Goal: Communication & Community: Answer question/provide support

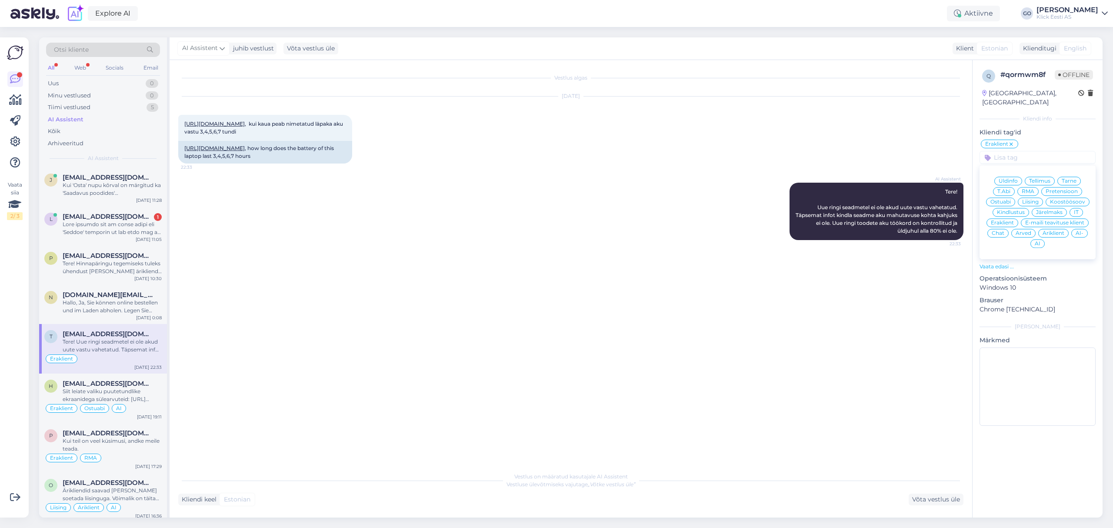
click at [58, 118] on div "AI Assistent" at bounding box center [66, 119] width 36 height 9
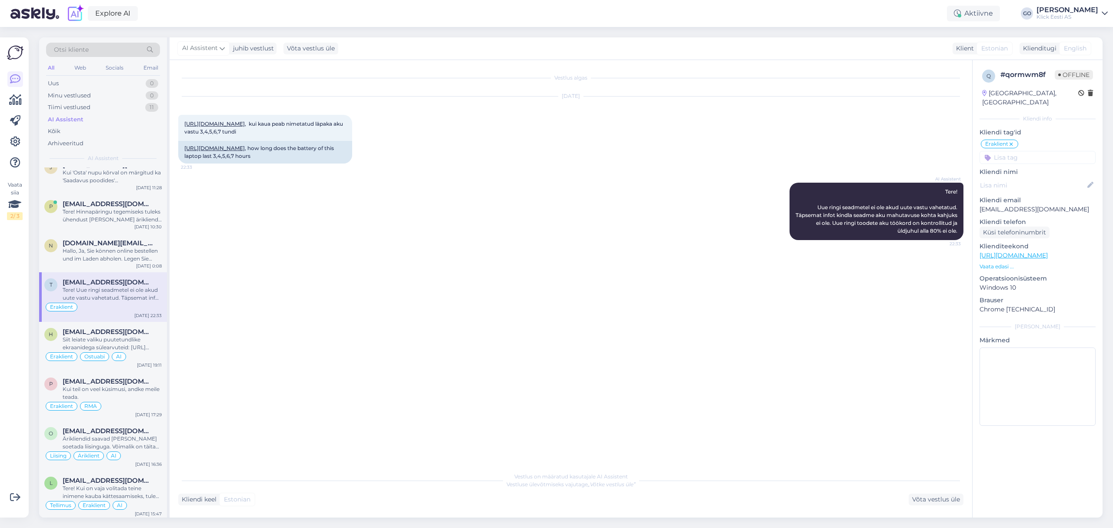
scroll to position [232, 0]
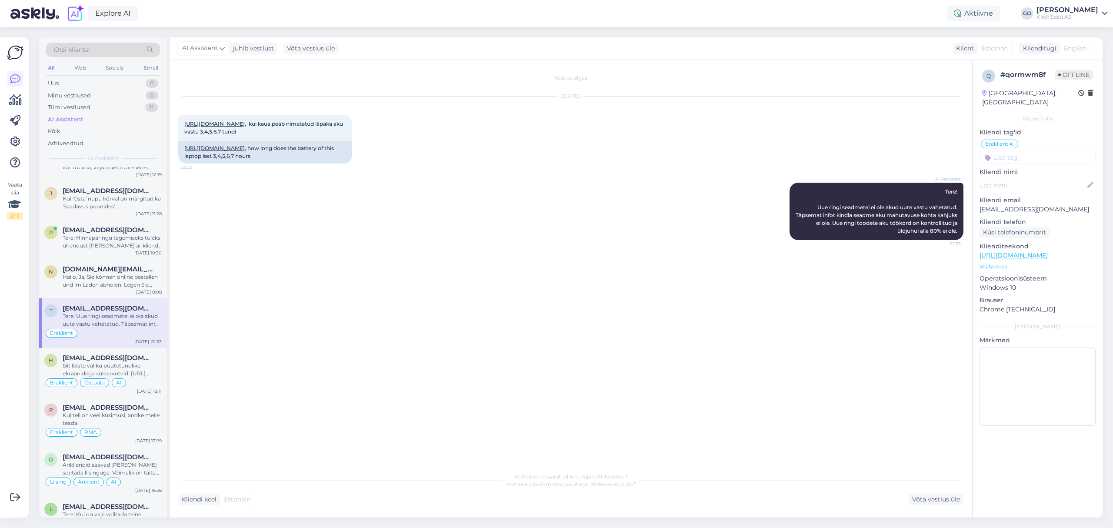
click at [1016, 151] on input at bounding box center [1037, 157] width 116 height 13
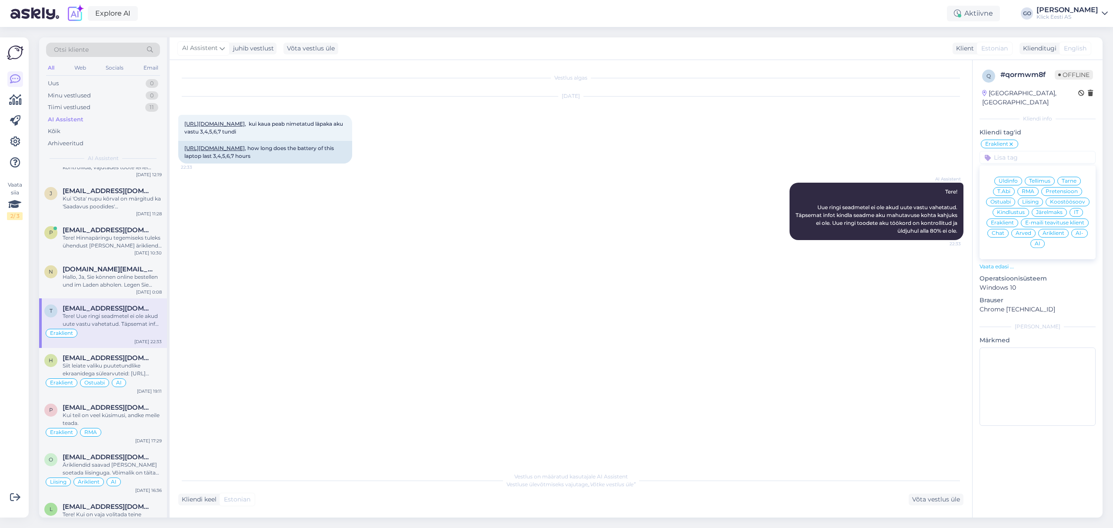
click at [1042, 239] on div "AI" at bounding box center [1037, 243] width 14 height 9
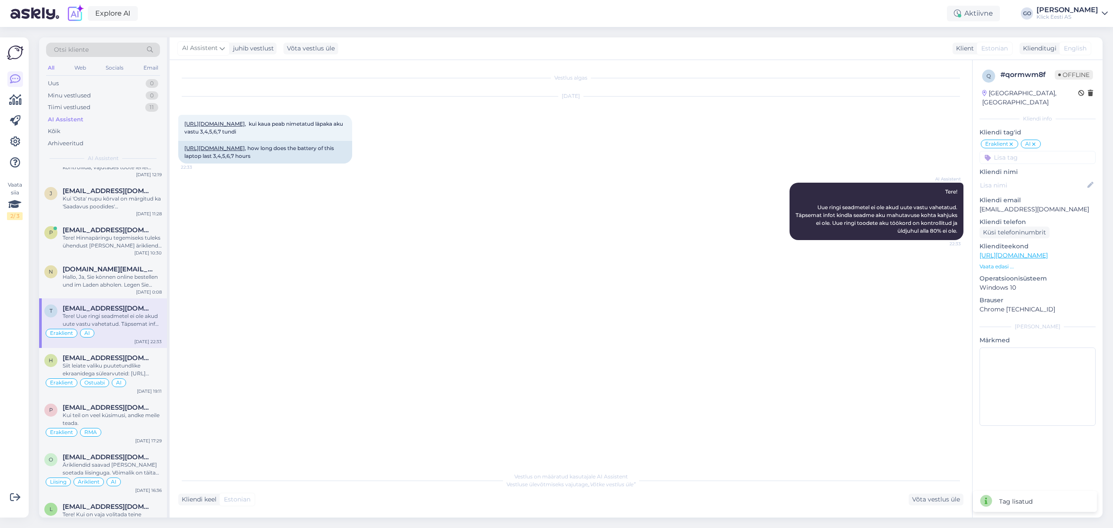
click at [748, 266] on div "Vestlus algas [DATE] [URL][DOMAIN_NAME] , kui kaua peab nimetatud läpaka aku va…" at bounding box center [574, 264] width 793 height 391
click at [1035, 141] on icon at bounding box center [1033, 144] width 5 height 7
click at [1027, 152] on input at bounding box center [1037, 157] width 116 height 13
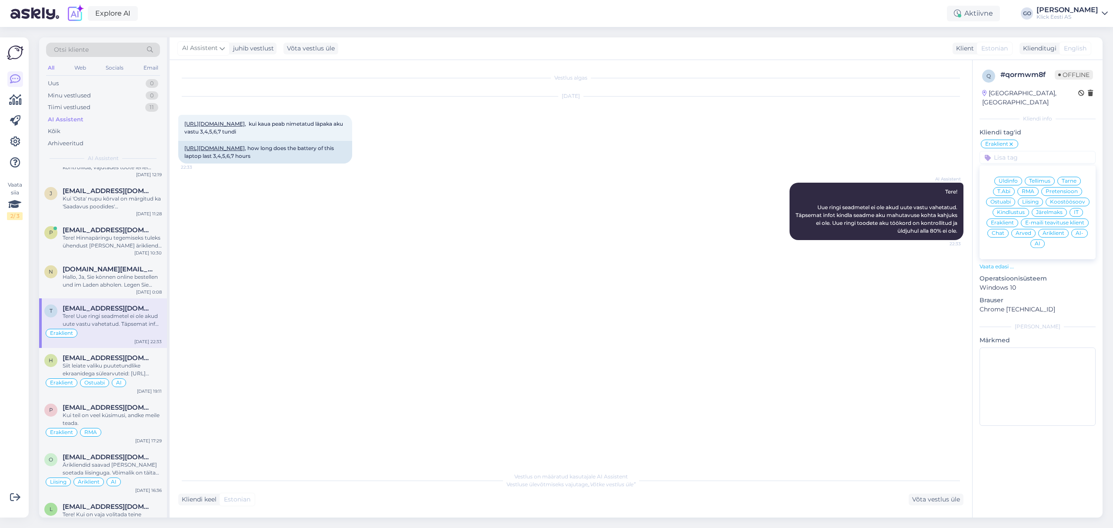
click at [1005, 199] on span "Ostuabi" at bounding box center [1000, 201] width 20 height 5
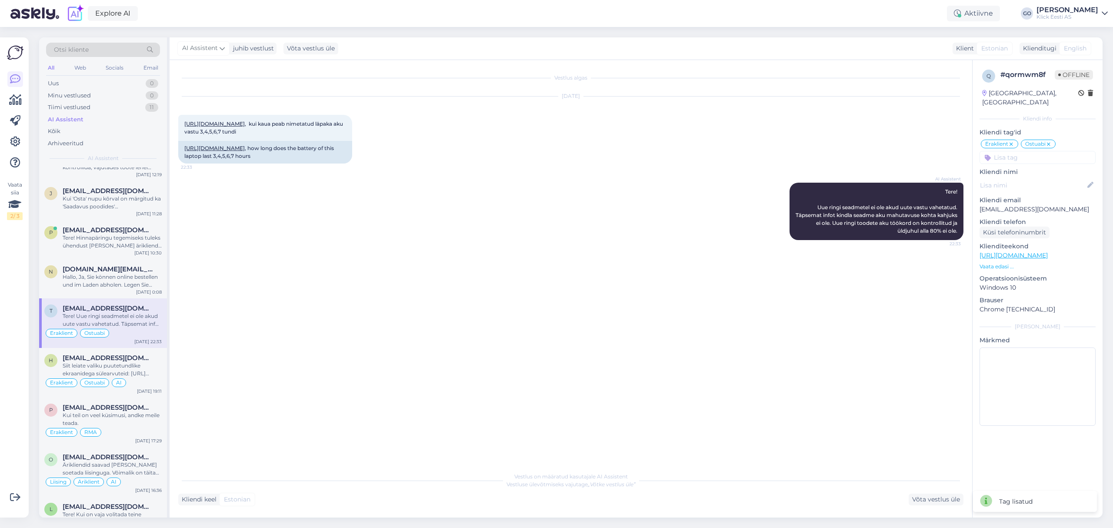
click at [1029, 151] on input at bounding box center [1037, 157] width 116 height 13
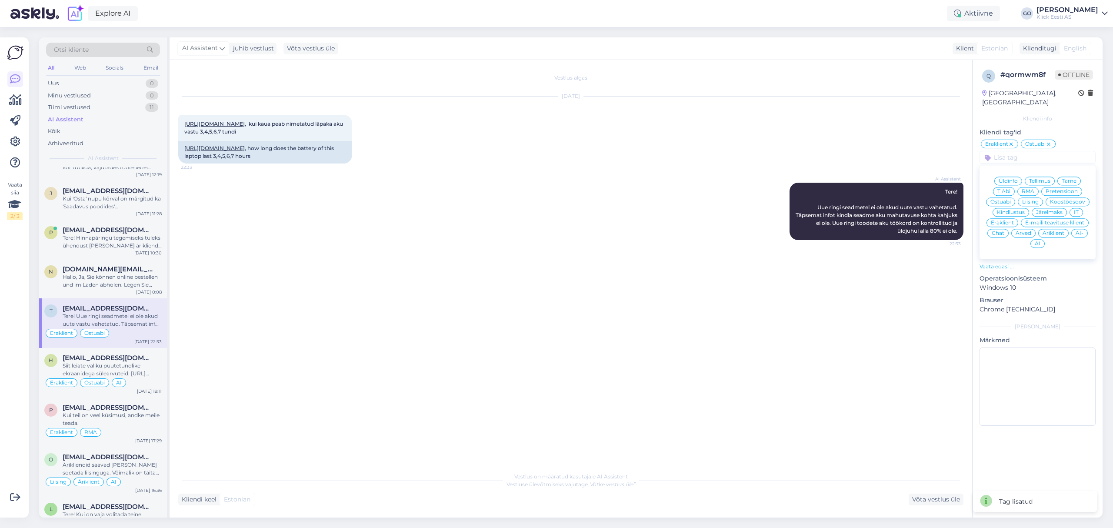
click at [1037, 241] on span "AI" at bounding box center [1038, 243] width 6 height 5
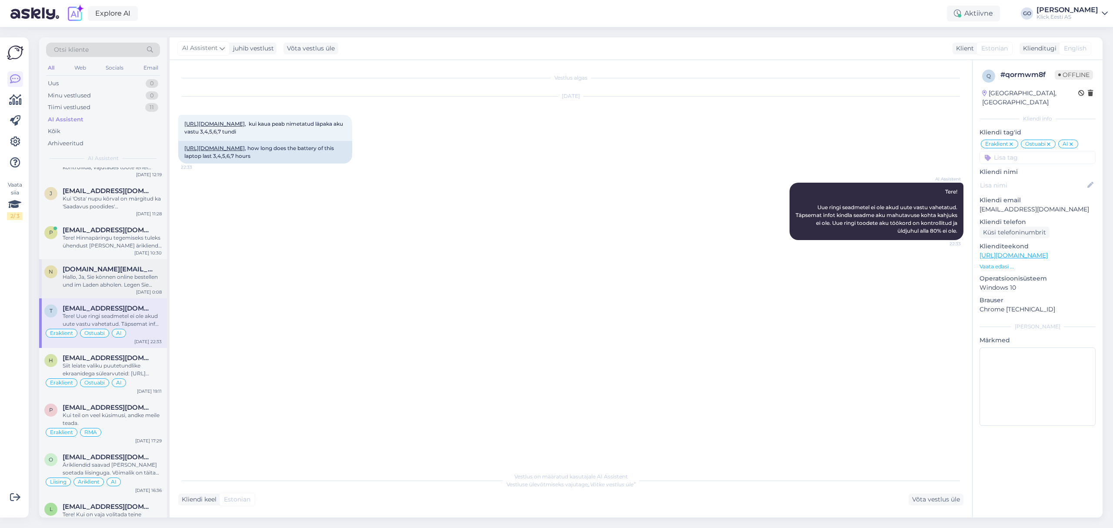
click at [117, 281] on div "Hallo, Ja, Sie können online bestellen und im Laden abholen. Legen Sie dazu das…" at bounding box center [112, 281] width 99 height 16
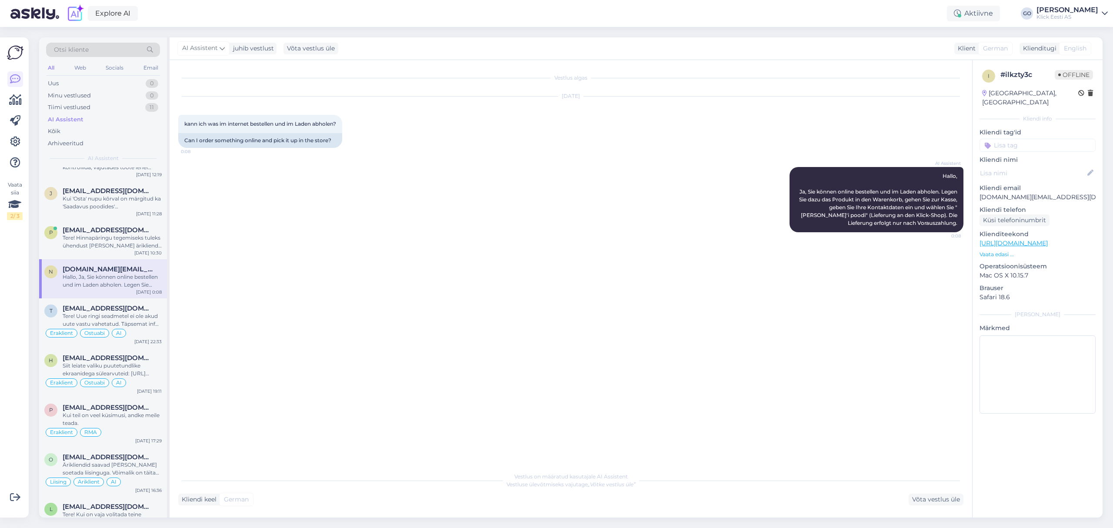
click at [1009, 139] on input at bounding box center [1037, 145] width 116 height 13
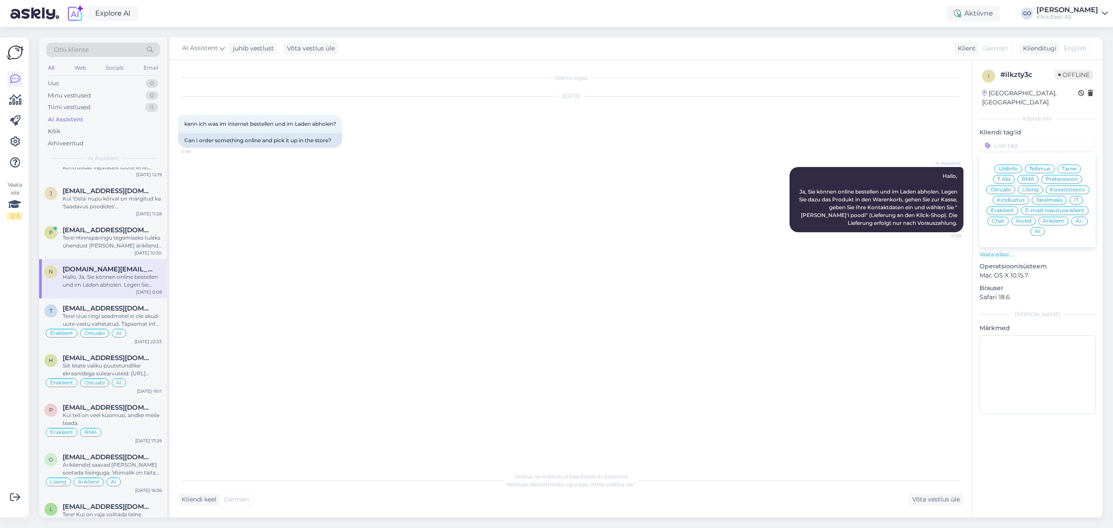
click at [1007, 208] on span "Eraklient" at bounding box center [1002, 210] width 23 height 5
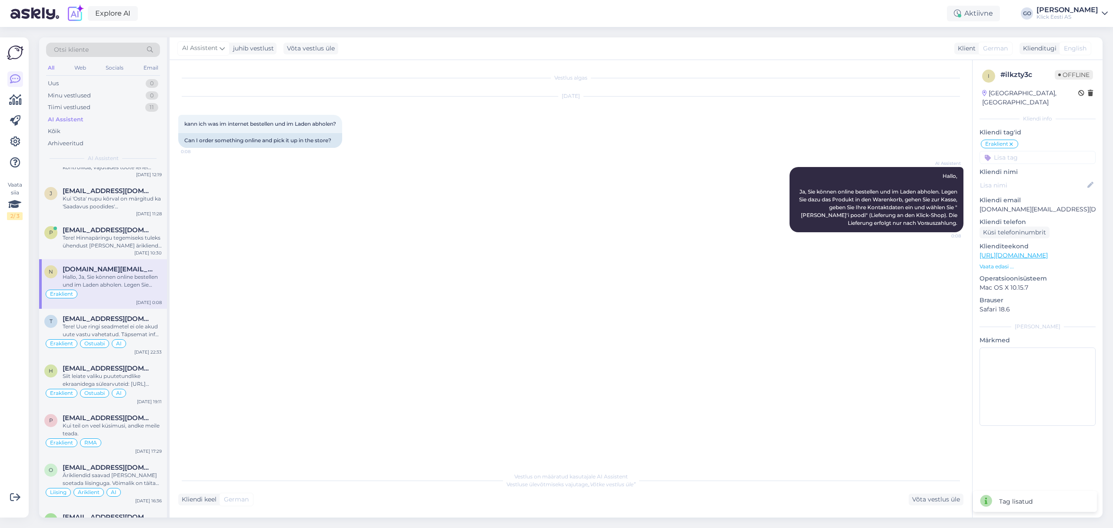
click at [1033, 151] on input at bounding box center [1037, 157] width 116 height 13
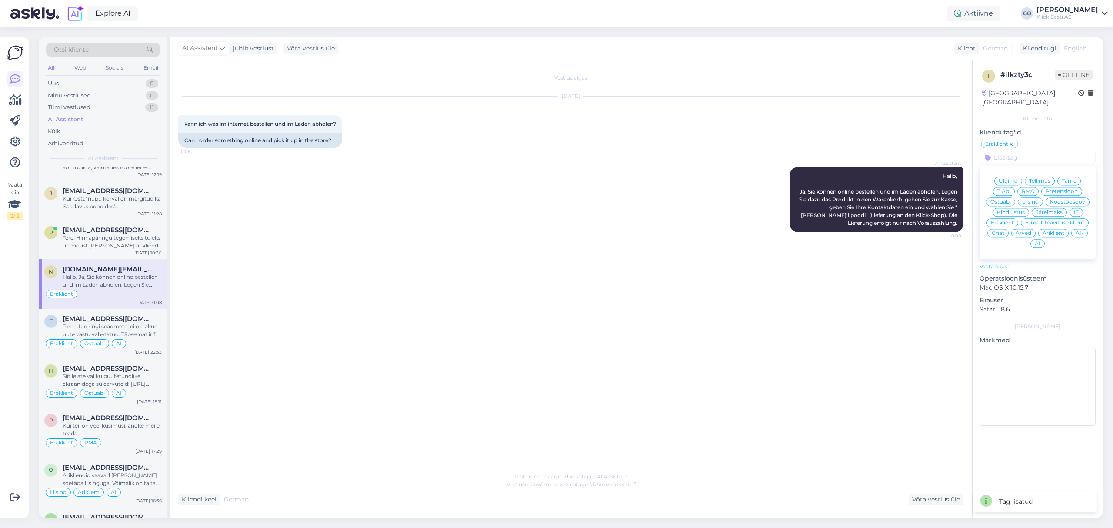
click at [1009, 199] on span "Ostuabi" at bounding box center [1000, 201] width 20 height 5
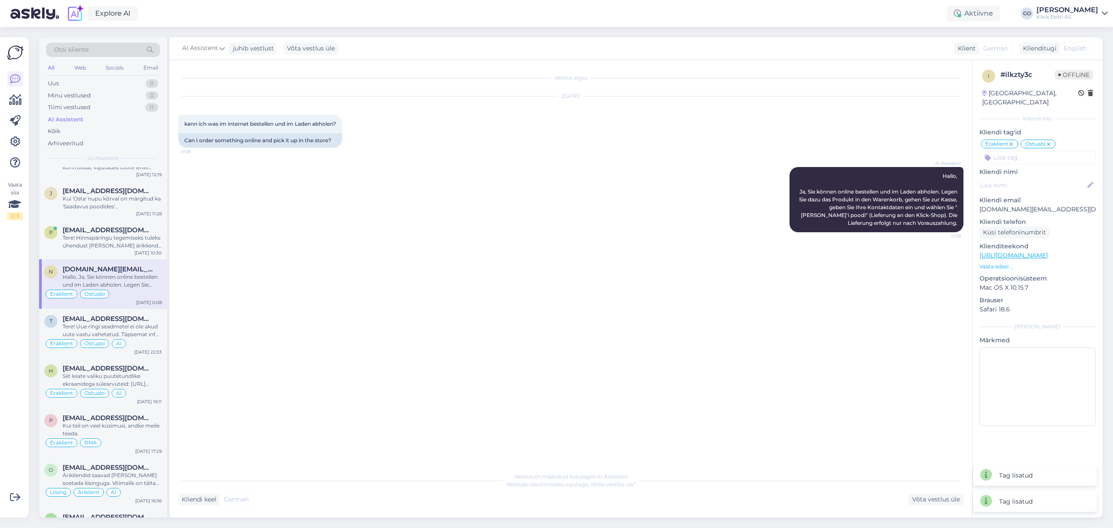
click at [1028, 151] on input at bounding box center [1037, 157] width 116 height 13
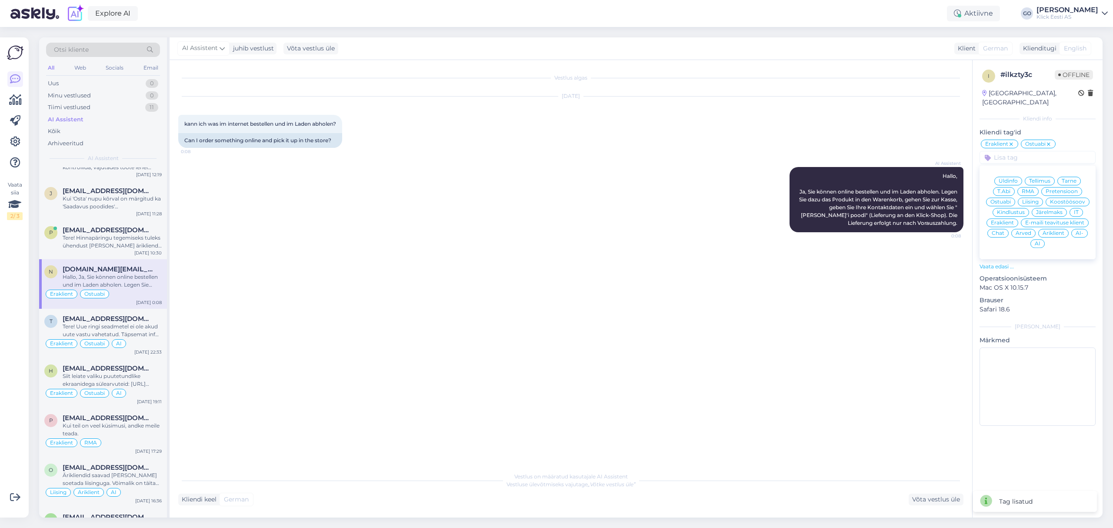
click at [1037, 241] on span "AI" at bounding box center [1038, 243] width 6 height 5
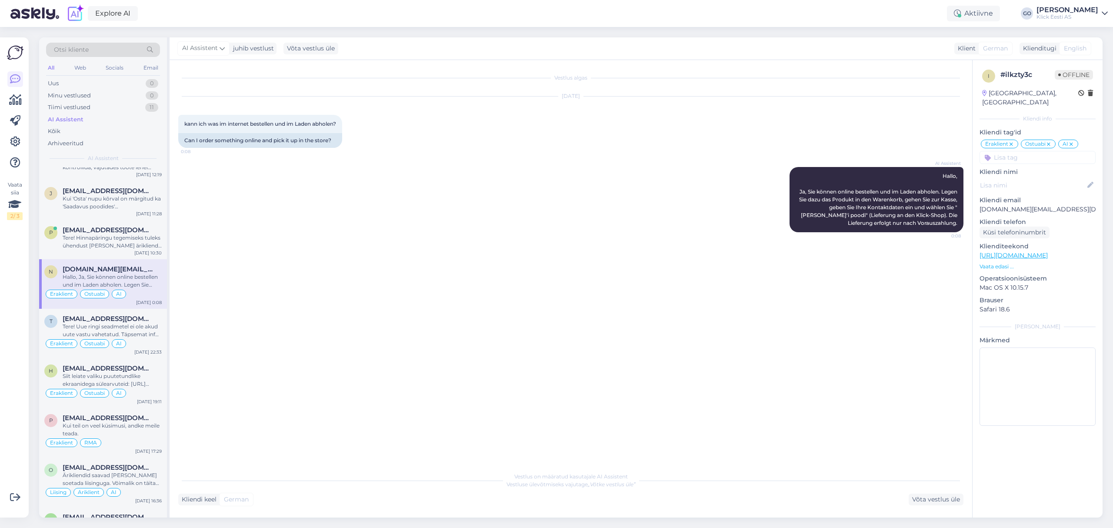
click at [220, 253] on div "Vestlus algas [DATE] kann ich was im internet bestellen und im Laden abholen? 0…" at bounding box center [574, 264] width 793 height 391
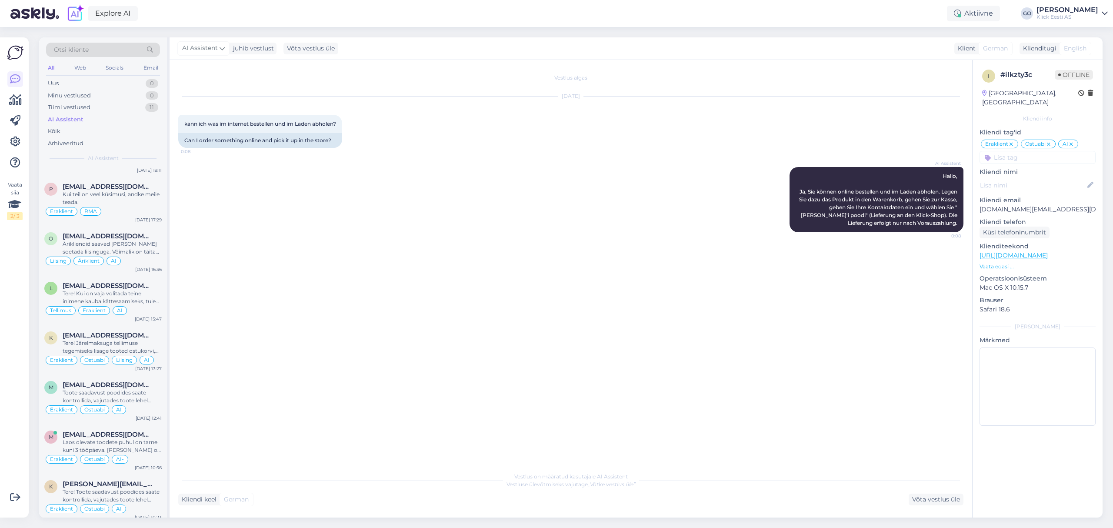
scroll to position [463, 0]
click at [112, 212] on div "Eraklient RMA" at bounding box center [102, 211] width 117 height 10
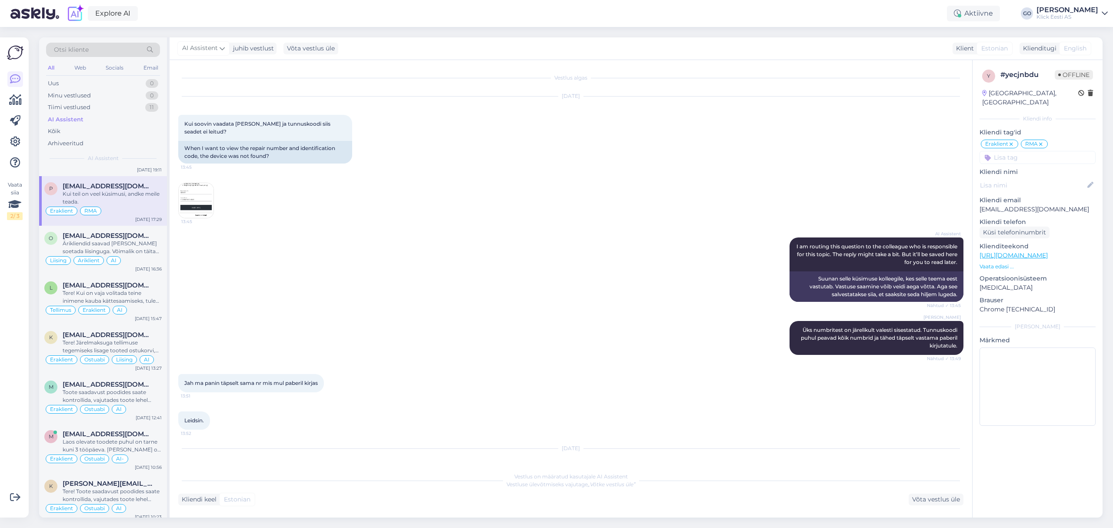
scroll to position [465, 0]
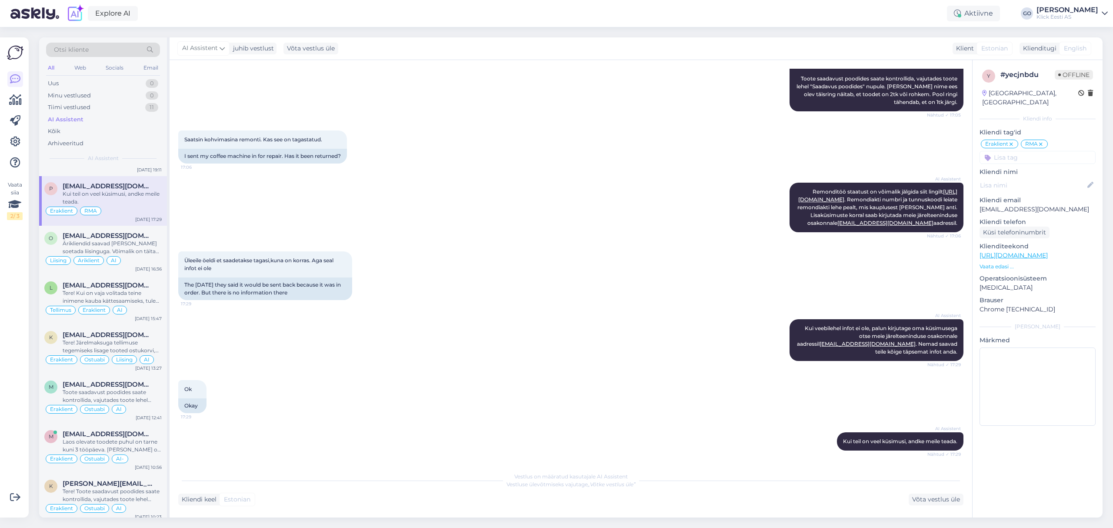
click at [1018, 151] on input at bounding box center [1037, 157] width 116 height 13
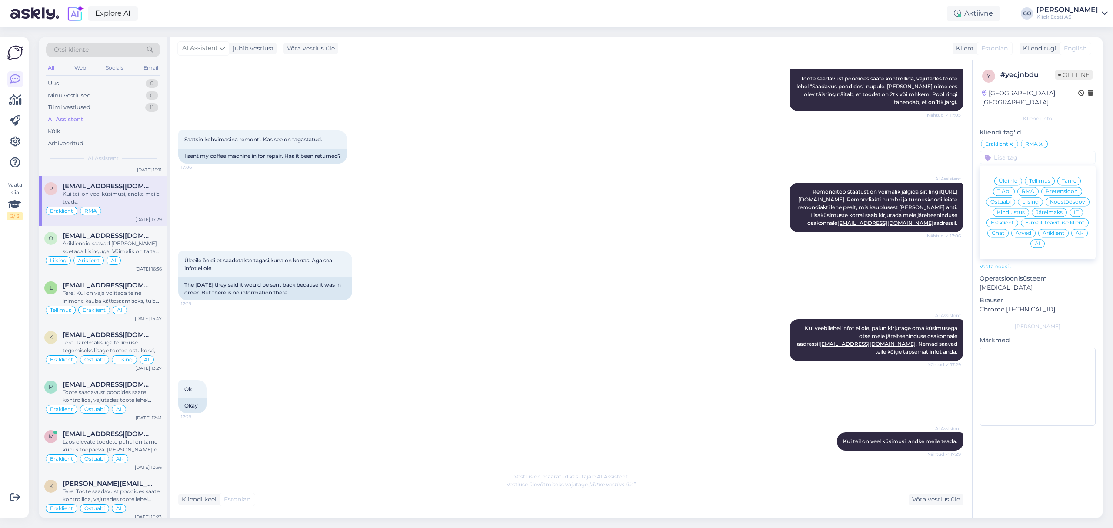
click at [1038, 241] on span "AI" at bounding box center [1038, 243] width 6 height 5
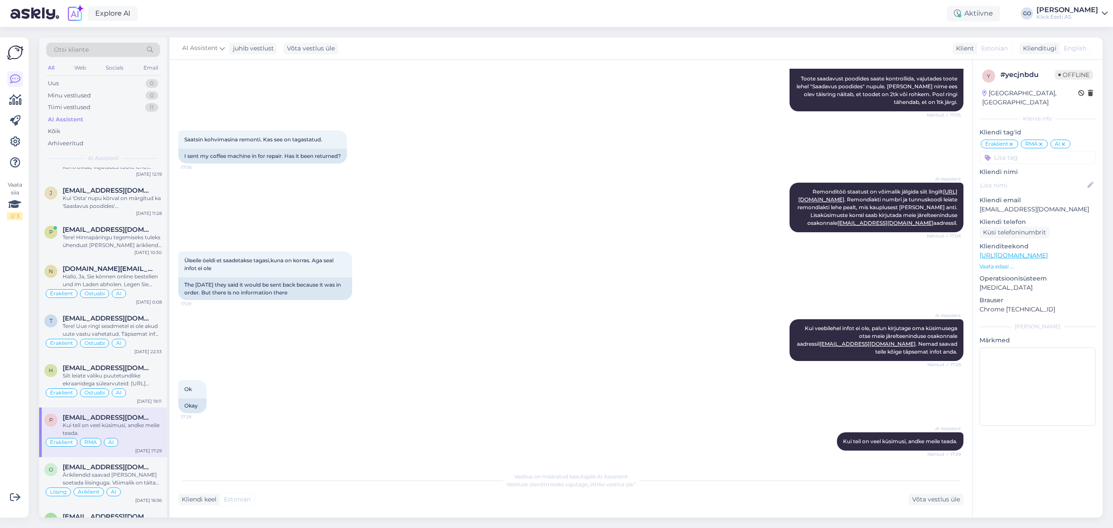
scroll to position [232, 0]
click at [144, 280] on div "Hallo, Ja, Sie können online bestellen und im Laden abholen. Legen Sie dazu das…" at bounding box center [112, 281] width 99 height 16
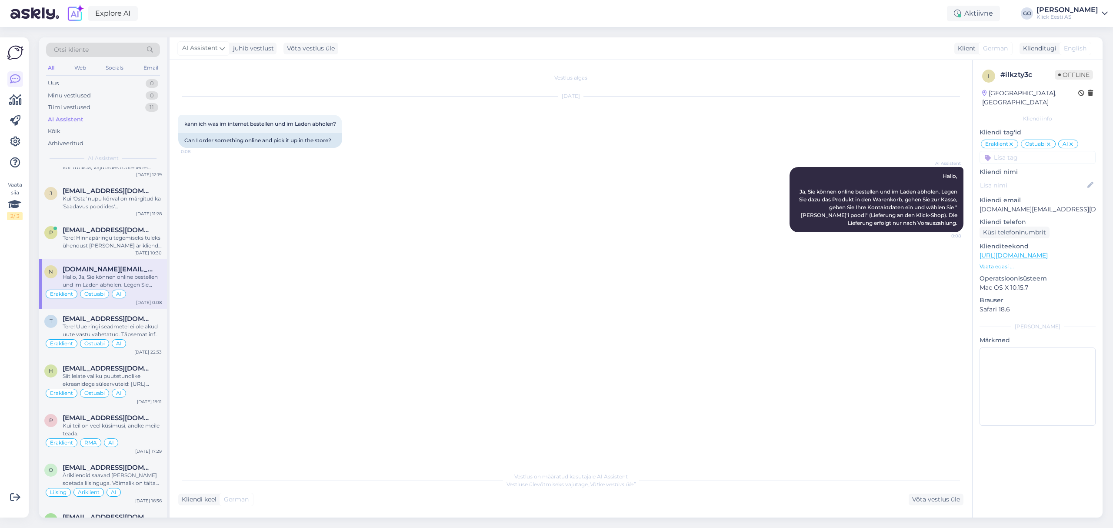
click at [1074, 141] on icon at bounding box center [1071, 144] width 5 height 7
click at [1052, 140] on div "Ostuabi" at bounding box center [1038, 144] width 35 height 9
click at [1050, 141] on icon at bounding box center [1048, 144] width 5 height 7
click at [1013, 141] on icon at bounding box center [1011, 144] width 5 height 7
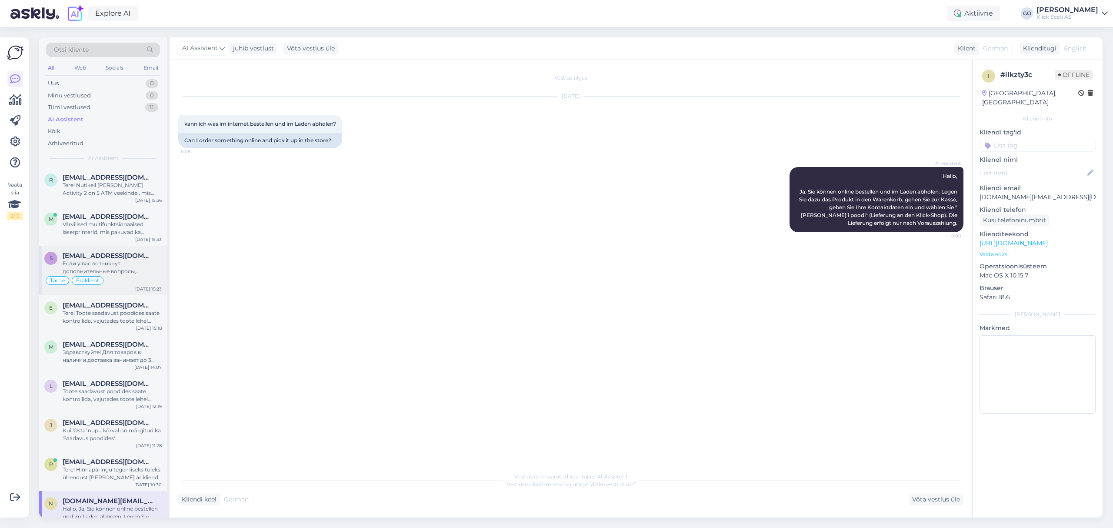
click at [138, 264] on div "Если у вас возникнут дополнительные вопросы, пожалуйста, обращайтесь." at bounding box center [112, 268] width 99 height 16
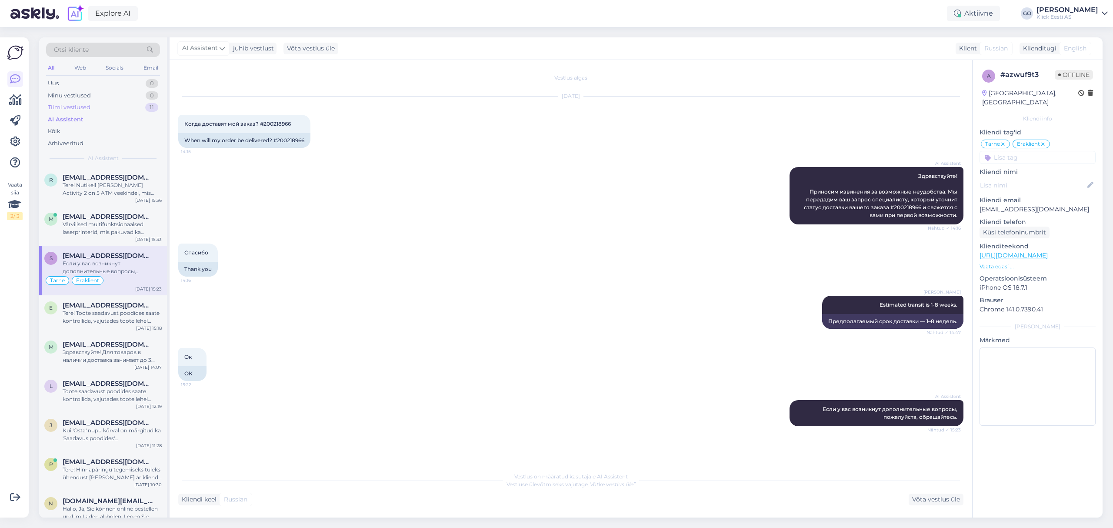
click at [71, 103] on div "Tiimi vestlused" at bounding box center [69, 107] width 43 height 9
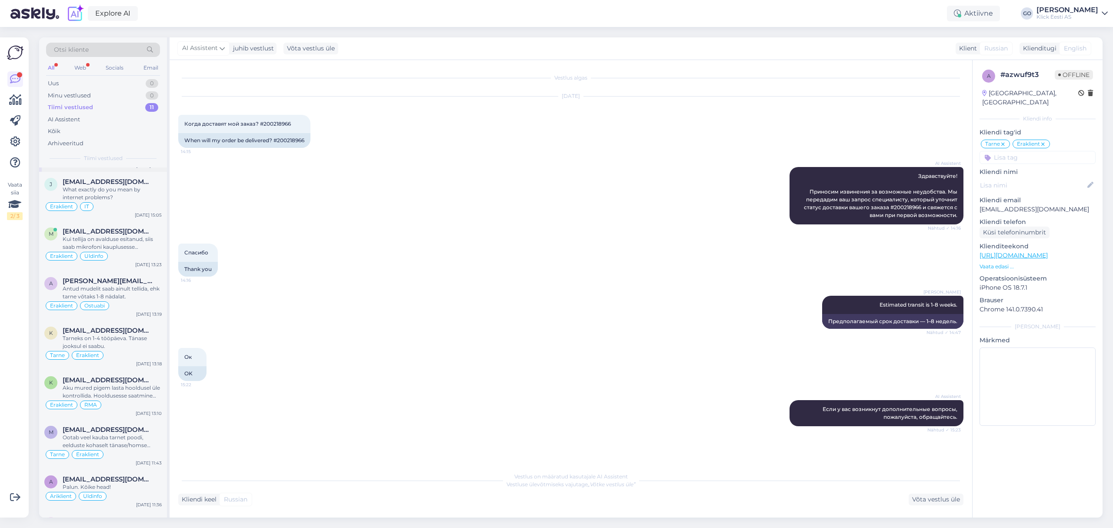
scroll to position [164, 0]
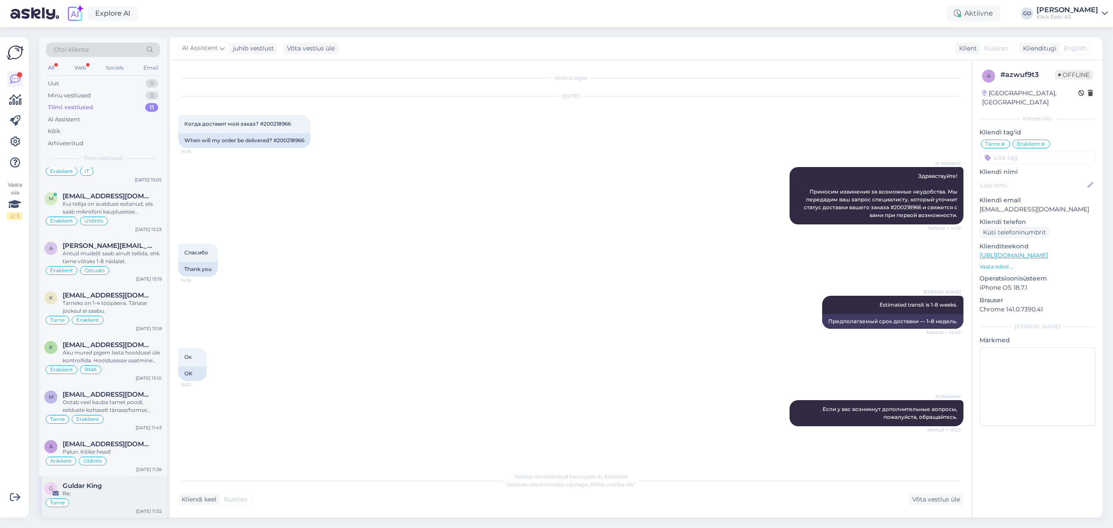
click at [121, 493] on div "Re:" at bounding box center [112, 494] width 99 height 8
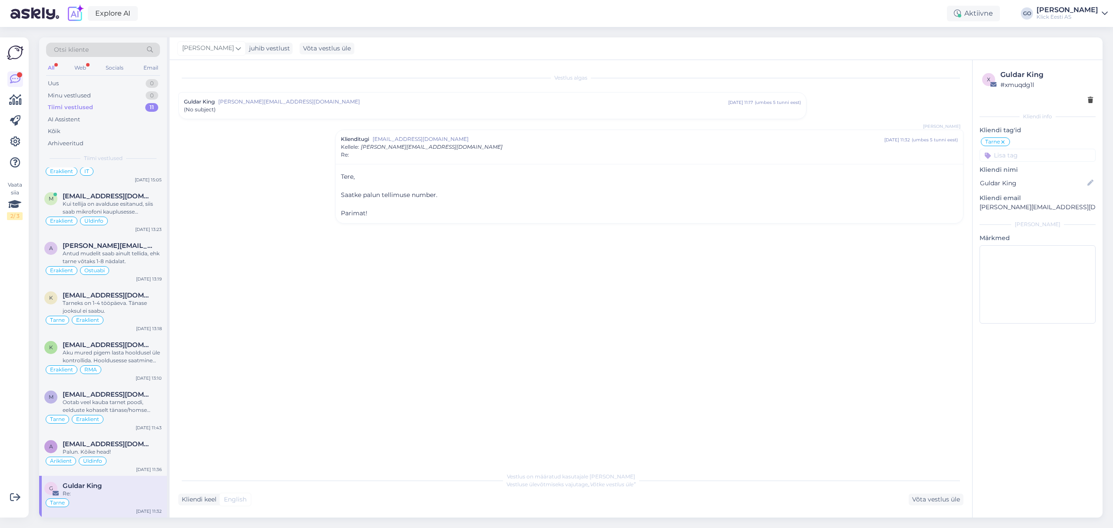
click at [1022, 155] on input at bounding box center [1037, 155] width 116 height 13
click at [1051, 220] on span "E-maili teavituse klient" at bounding box center [1054, 220] width 59 height 5
click at [121, 451] on div "Palun. Kõike head!" at bounding box center [112, 452] width 99 height 8
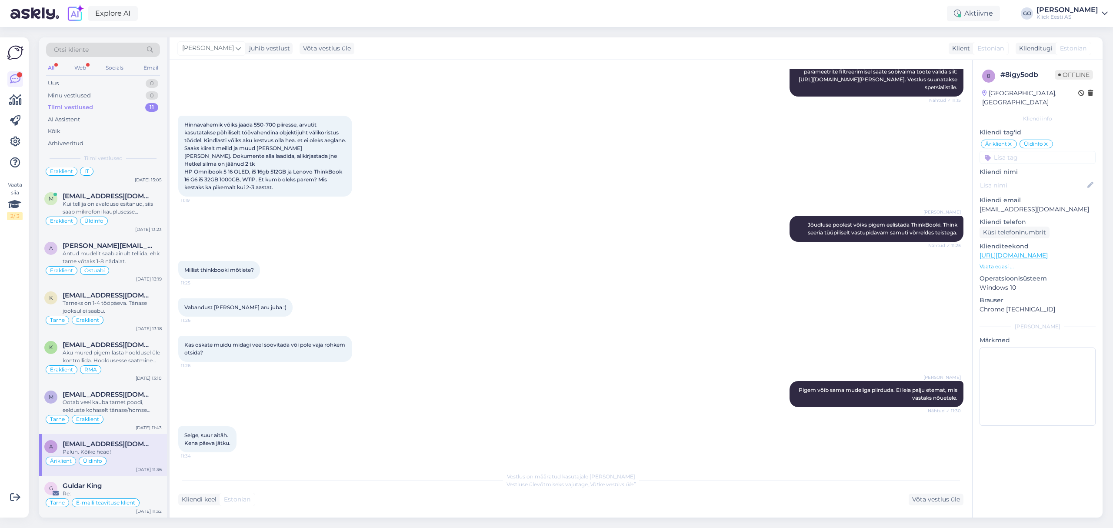
scroll to position [856, 0]
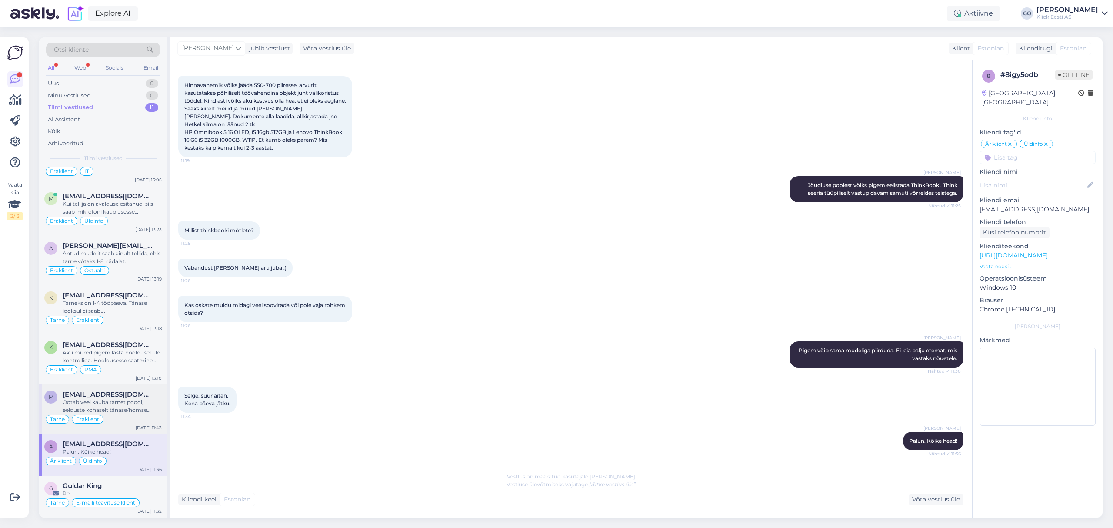
click at [115, 414] on div "Tarne Eraklient" at bounding box center [102, 419] width 117 height 10
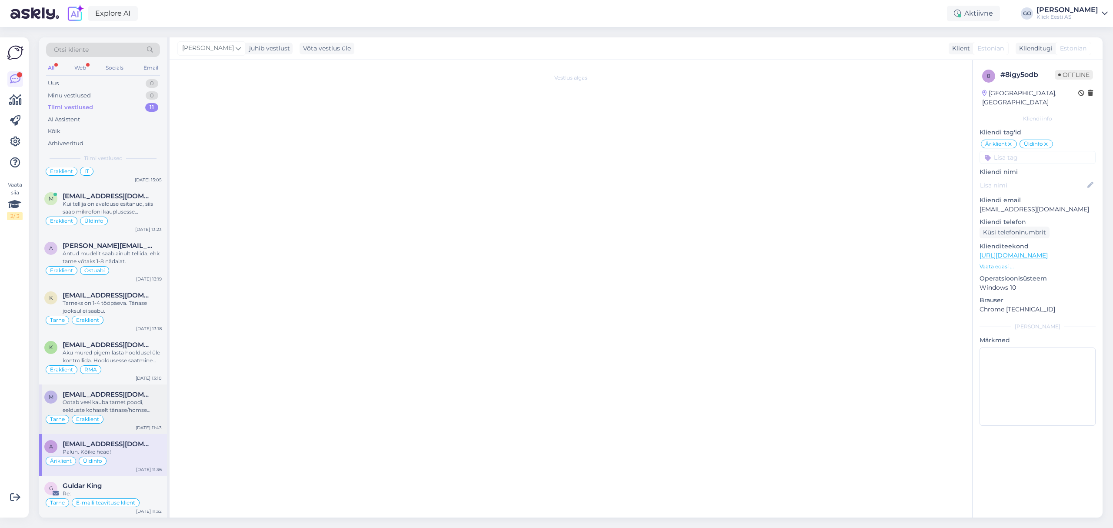
scroll to position [1462, 0]
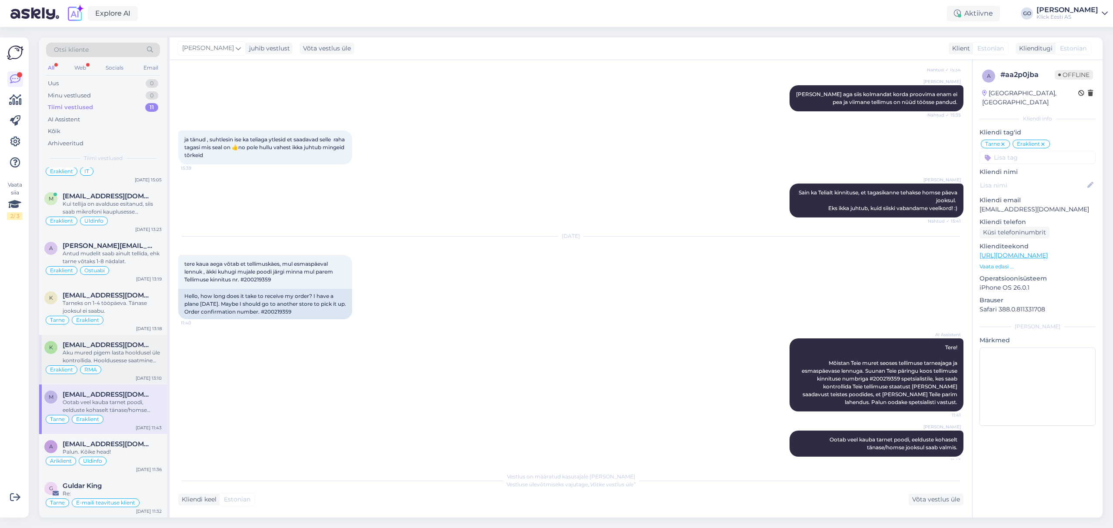
click at [124, 368] on div "Eraklient RMA" at bounding box center [102, 369] width 117 height 10
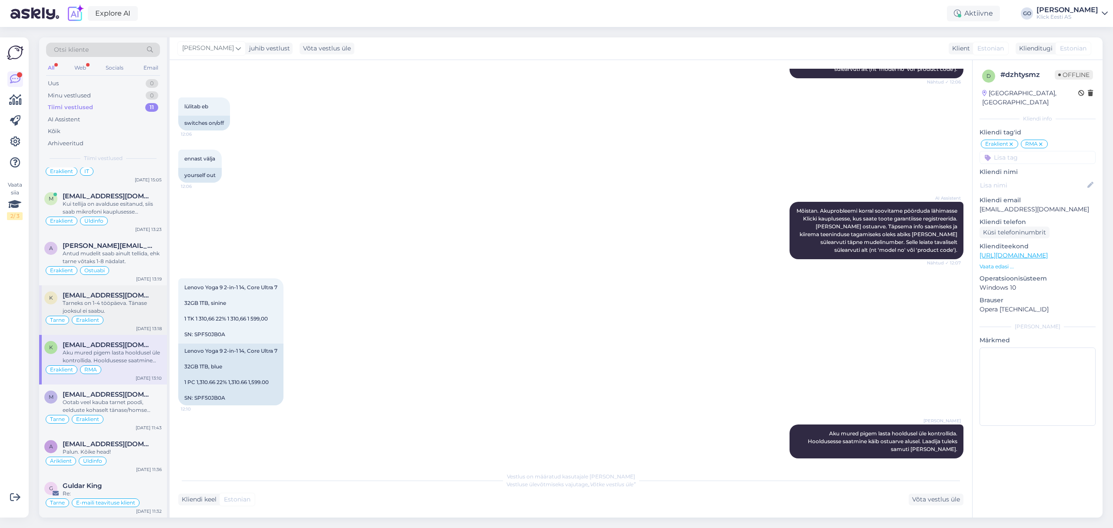
click at [113, 315] on div "Tarne Eraklient" at bounding box center [102, 320] width 117 height 10
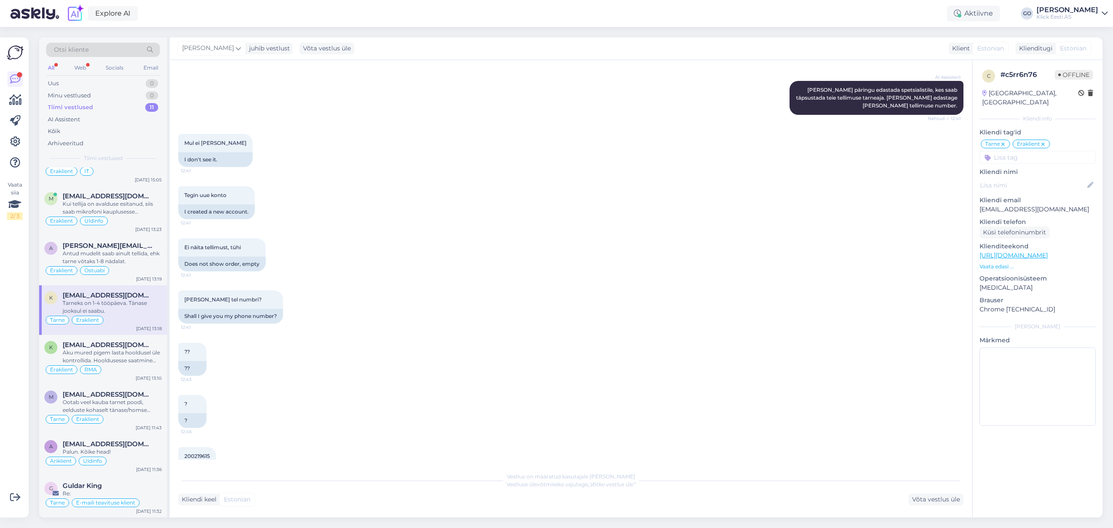
scroll to position [408, 0]
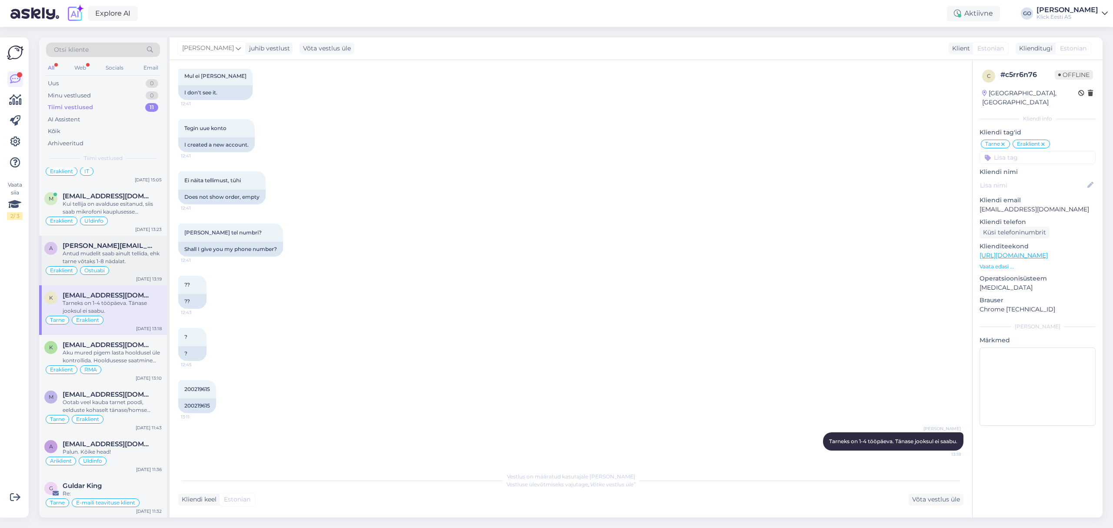
click at [120, 265] on div "Eraklient Ostuabi" at bounding box center [102, 270] width 117 height 10
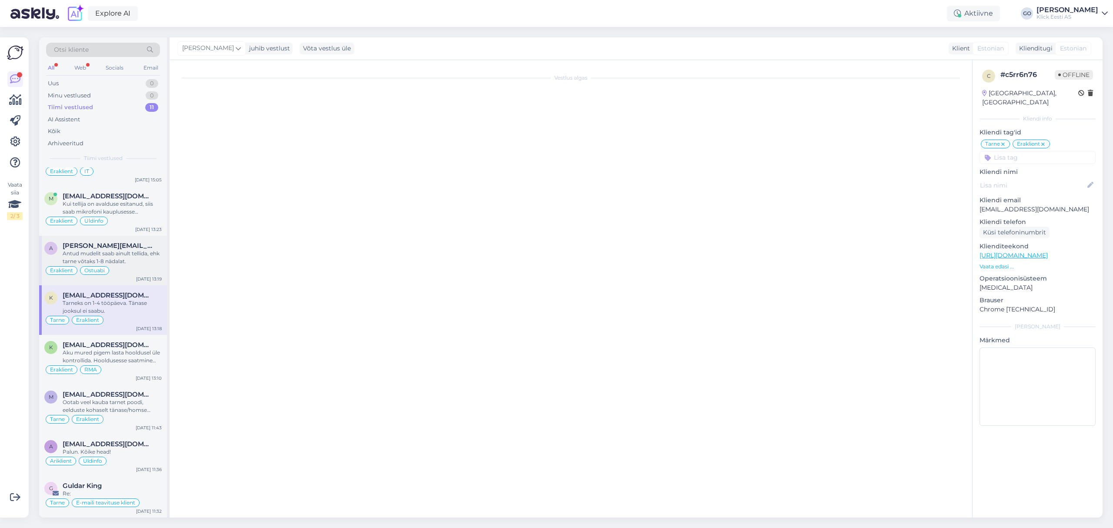
scroll to position [150, 0]
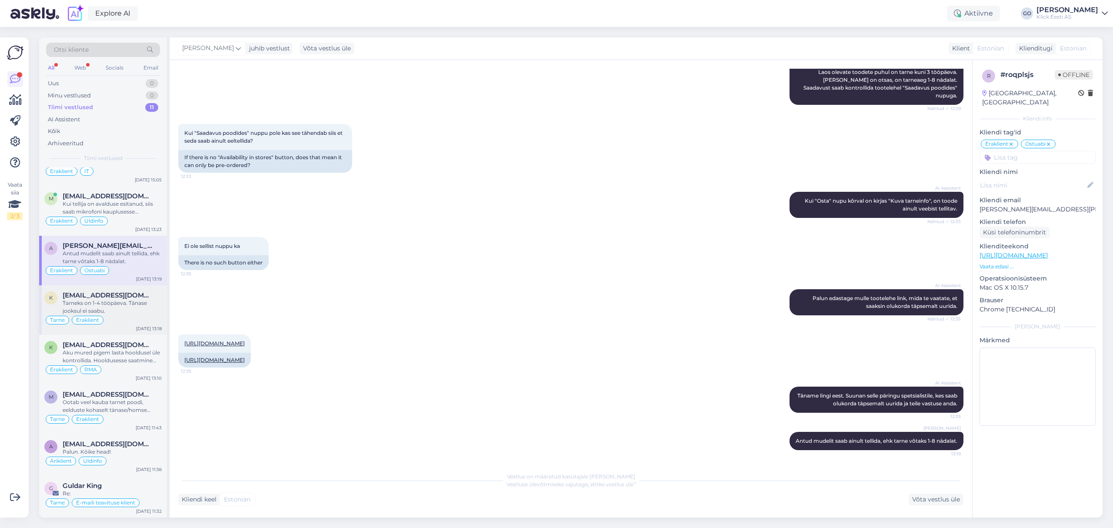
click at [122, 313] on div "Tarneks on 1-4 tööpäeva. Tänase jooksul ei saabu." at bounding box center [112, 307] width 99 height 16
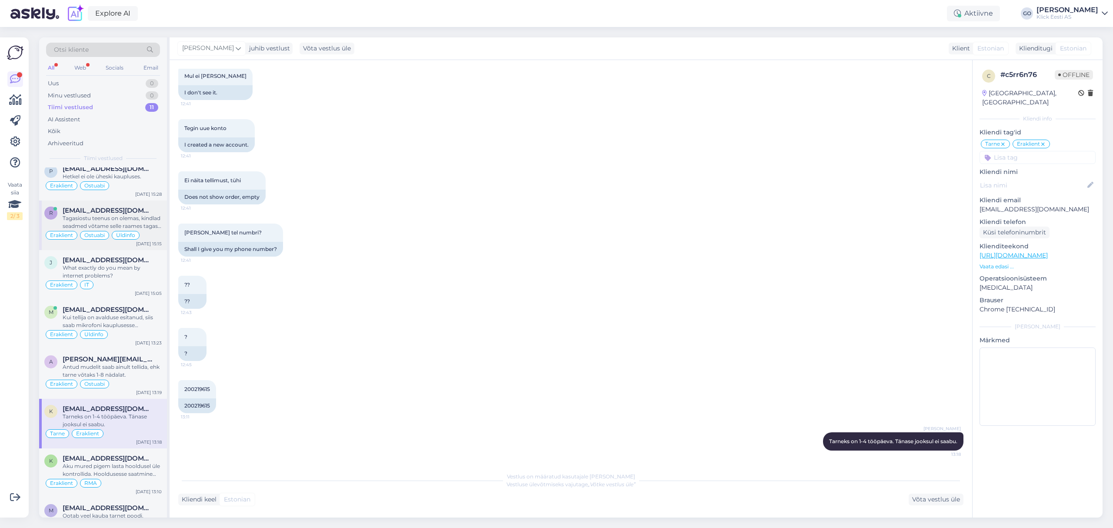
scroll to position [0, 0]
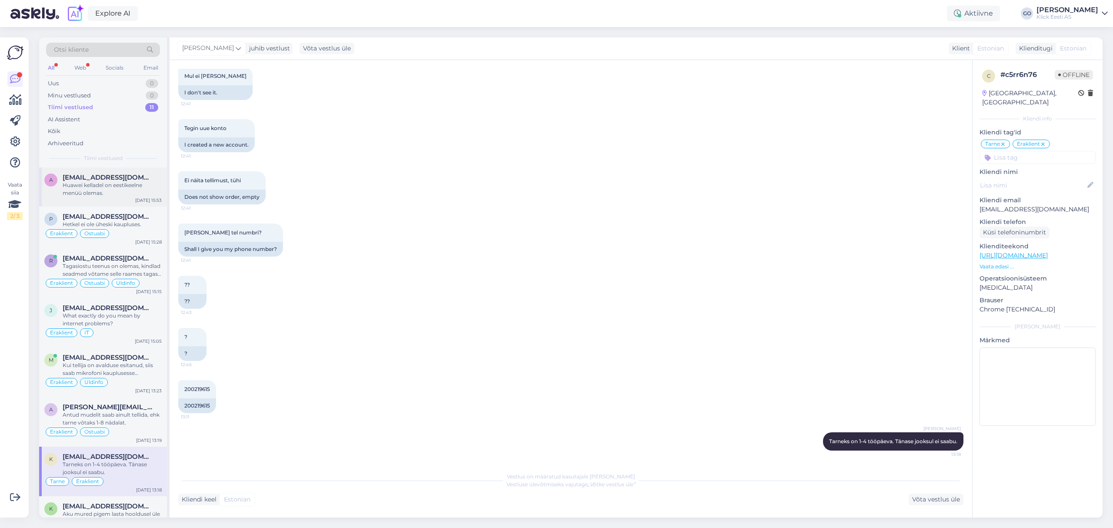
click at [120, 193] on div "Huawei kelladel on eestikeelne menüü olemas." at bounding box center [112, 189] width 99 height 16
